Goal: Task Accomplishment & Management: Use online tool/utility

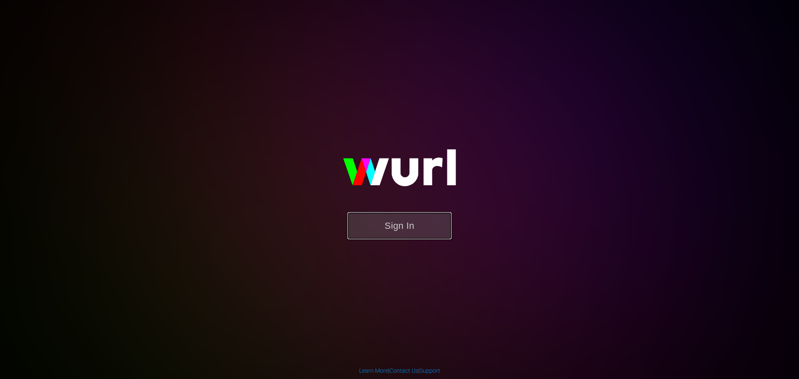
click at [386, 231] on button "Sign In" at bounding box center [399, 225] width 104 height 27
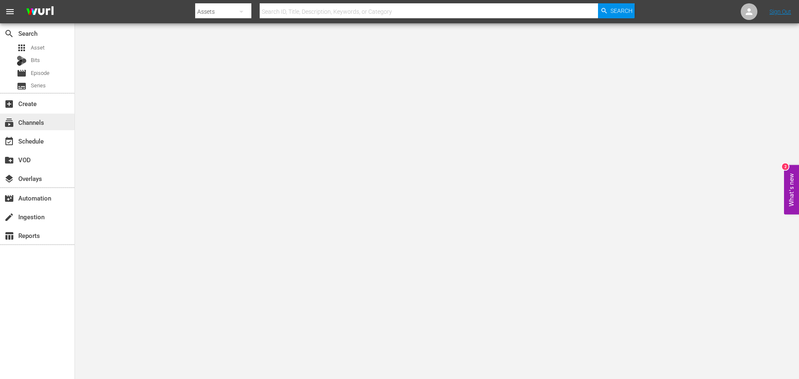
click at [61, 128] on div "subscriptions Channels" at bounding box center [37, 122] width 74 height 17
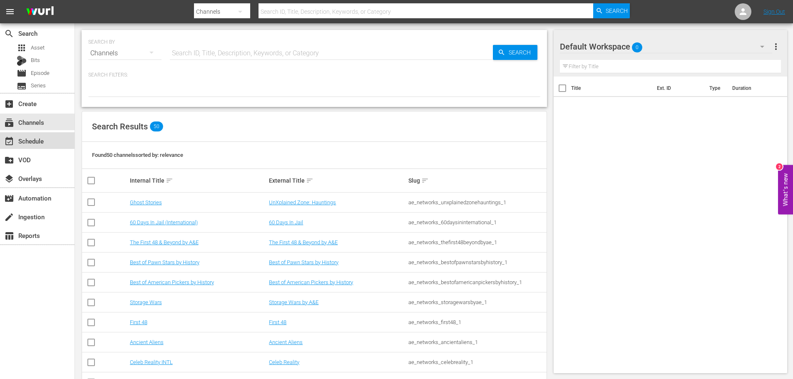
click at [41, 144] on div "event_available Schedule" at bounding box center [23, 139] width 47 height 7
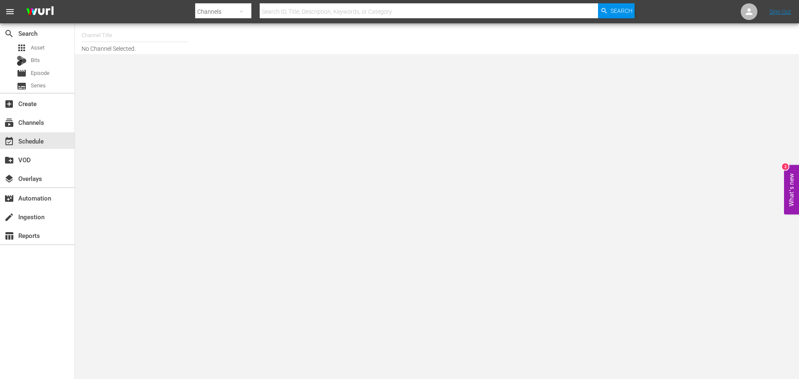
click at [102, 31] on input "text" at bounding box center [135, 35] width 107 height 20
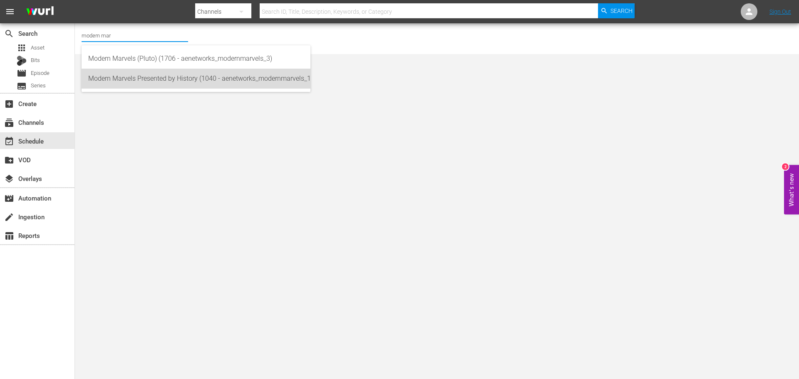
click at [164, 81] on div "Modern Marvels Presented by History (1040 - aenetworks_modernmarvels_1)" at bounding box center [196, 79] width 216 height 20
type input "Modern Marvels Presented by History (1040 - aenetworks_modernmarvels_1)"
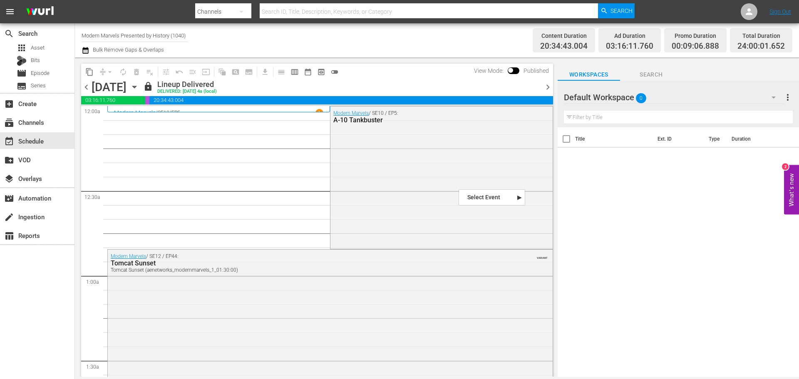
click at [126, 88] on div "Monday, September 29th" at bounding box center [109, 87] width 35 height 14
click at [139, 89] on icon "button" at bounding box center [134, 86] width 9 height 9
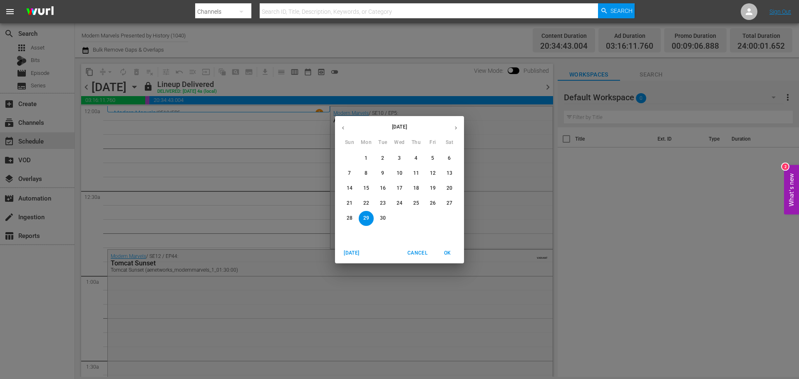
click at [456, 125] on icon "button" at bounding box center [456, 128] width 6 height 6
click at [399, 156] on p "1" at bounding box center [399, 158] width 3 height 7
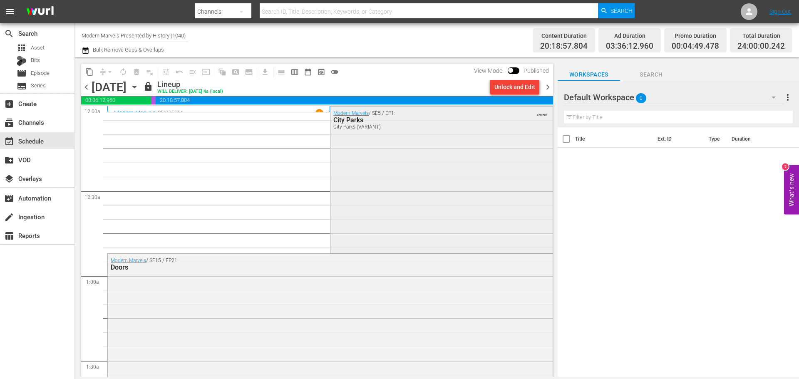
click at [369, 176] on div "Modern Marvels / SE5 / EP1: City Parks City Parks (VARIANT) VARIANT" at bounding box center [441, 179] width 222 height 145
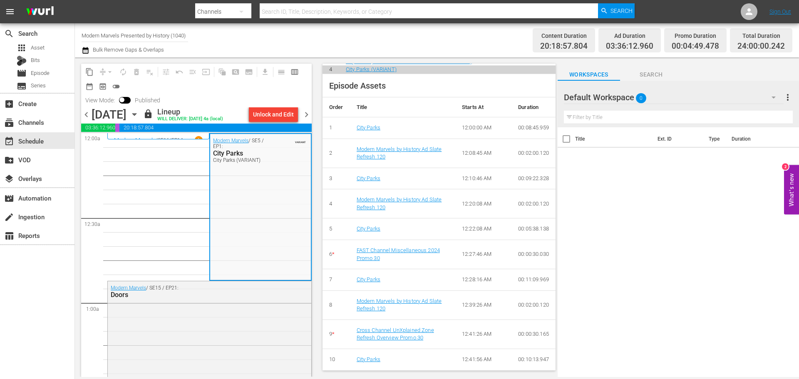
scroll to position [353, 0]
click at [367, 131] on div "City Parks" at bounding box center [403, 128] width 92 height 8
click at [369, 126] on link "City Parks" at bounding box center [369, 127] width 24 height 6
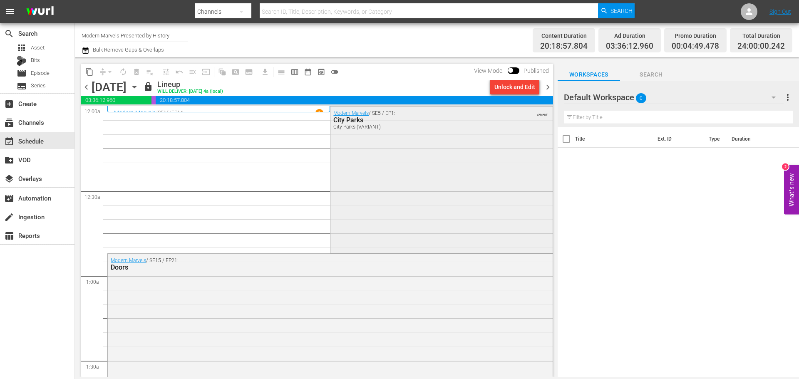
click at [435, 188] on div "Modern Marvels / SE5 / EP1: City Parks City Parks (VARIANT) VARIANT" at bounding box center [441, 179] width 222 height 145
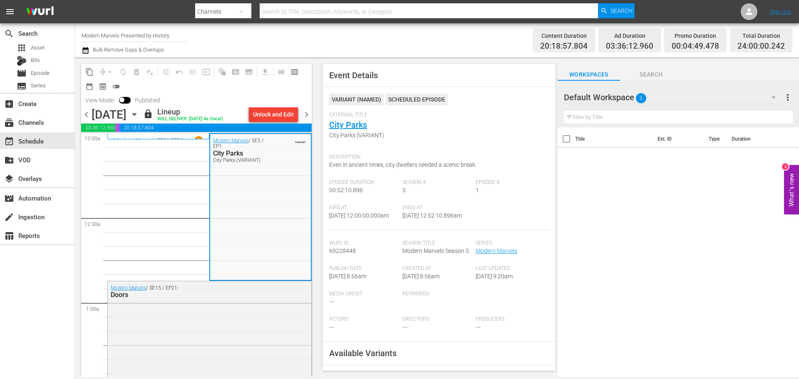
click at [248, 377] on body "menu Search By Channels Search ID, Title, Description, Keywords, or Category Se…" at bounding box center [399, 189] width 799 height 379
click at [220, 343] on div "Modern Marvels / SE15 / EP21: Doors" at bounding box center [209, 352] width 203 height 143
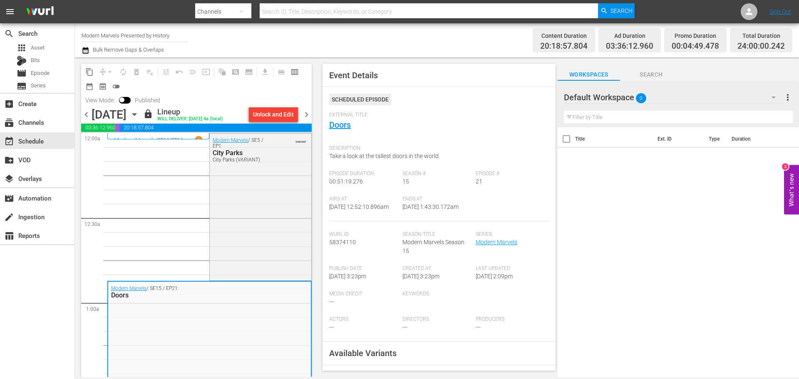
click at [739, 288] on div "Title Ext. ID Type Duration" at bounding box center [678, 252] width 241 height 251
